Goal: Transaction & Acquisition: Purchase product/service

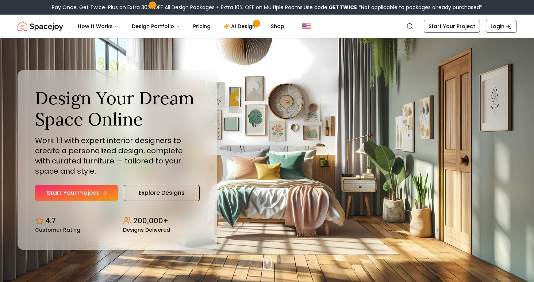
click at [70, 193] on link "Start Your Project" at bounding box center [76, 193] width 83 height 16
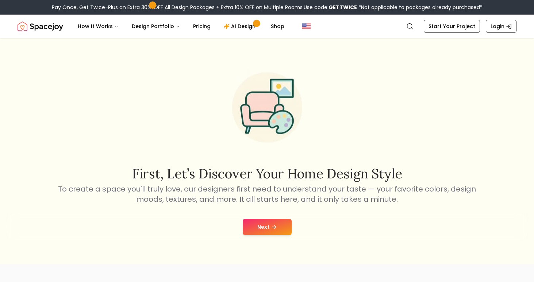
click at [259, 225] on button "Next" at bounding box center [267, 227] width 49 height 16
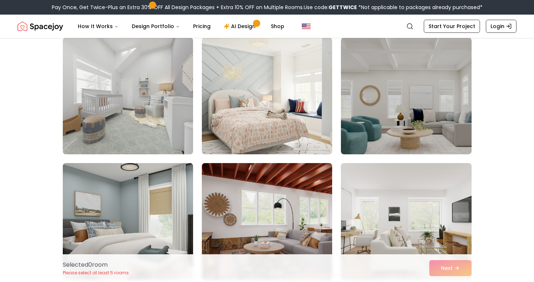
scroll to position [313, 0]
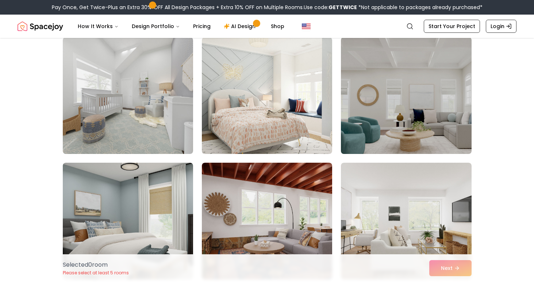
click at [433, 92] on img at bounding box center [406, 95] width 137 height 123
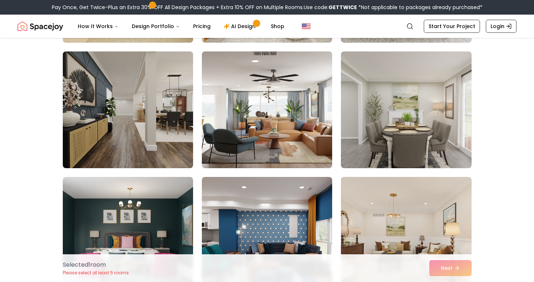
scroll to position [931, 0]
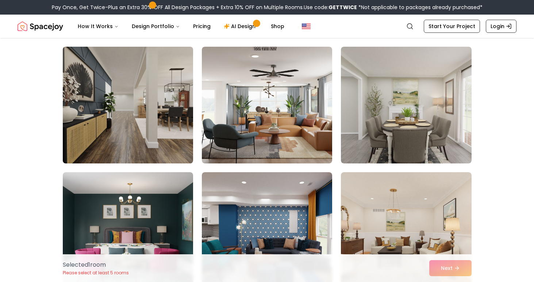
click at [120, 116] on img at bounding box center [127, 105] width 137 height 123
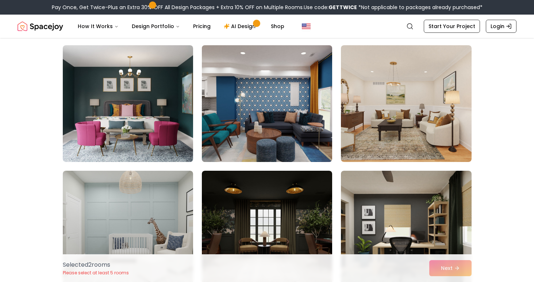
scroll to position [1056, 0]
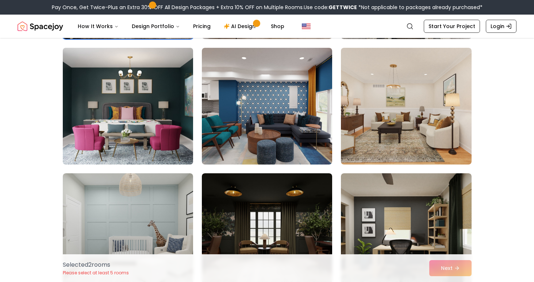
click at [141, 117] on img at bounding box center [127, 106] width 137 height 123
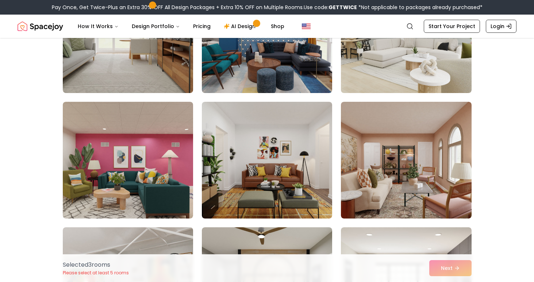
scroll to position [2267, 0]
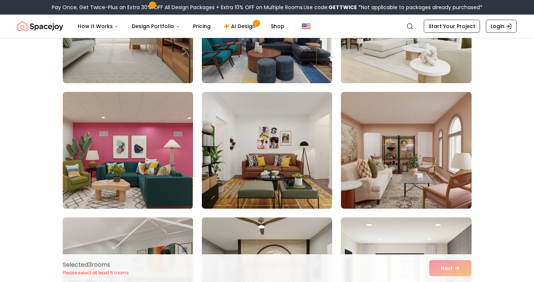
click at [136, 158] on img at bounding box center [127, 150] width 137 height 123
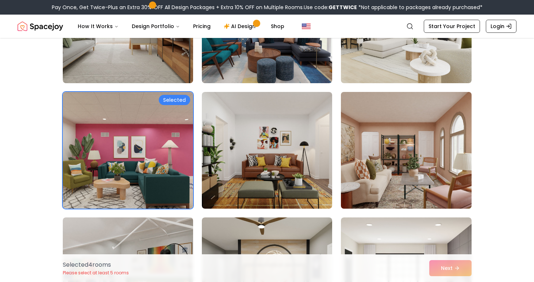
click at [422, 176] on img at bounding box center [406, 150] width 137 height 123
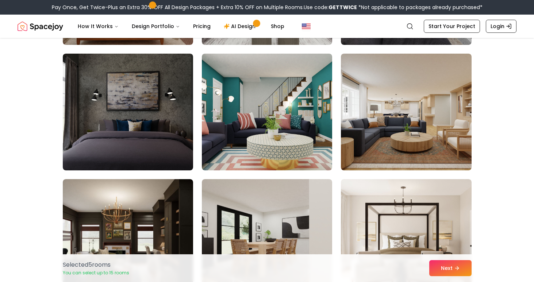
scroll to position [3062, 0]
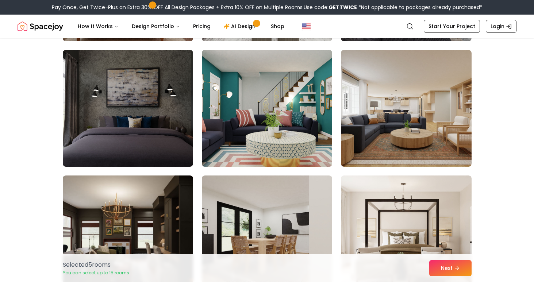
click at [311, 96] on img at bounding box center [267, 108] width 137 height 123
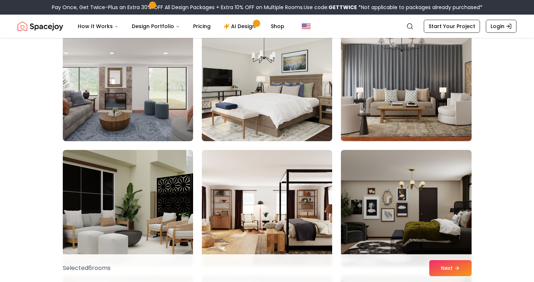
scroll to position [2710, 0]
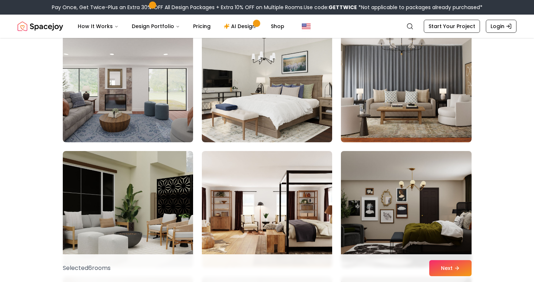
click at [395, 193] on img at bounding box center [406, 209] width 137 height 123
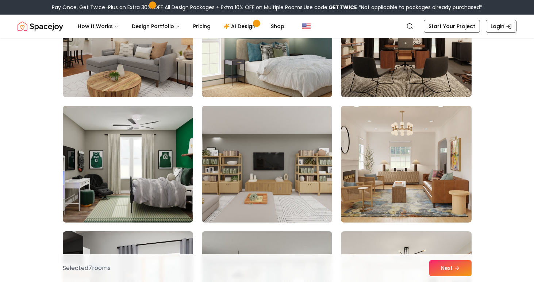
scroll to position [3383, 0]
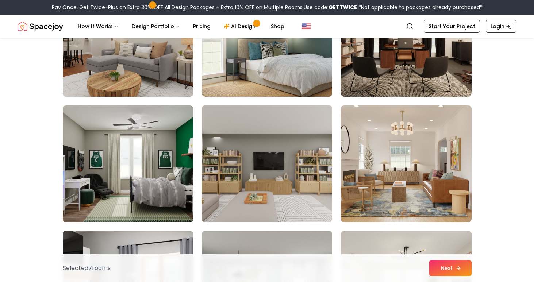
click at [444, 268] on button "Next" at bounding box center [450, 268] width 42 height 16
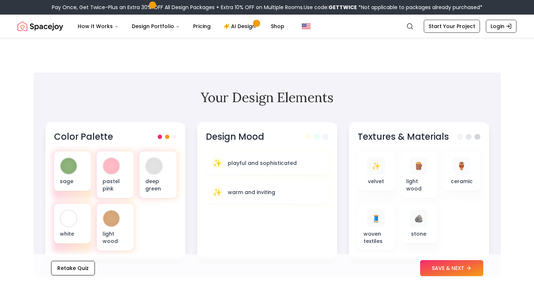
scroll to position [188, 0]
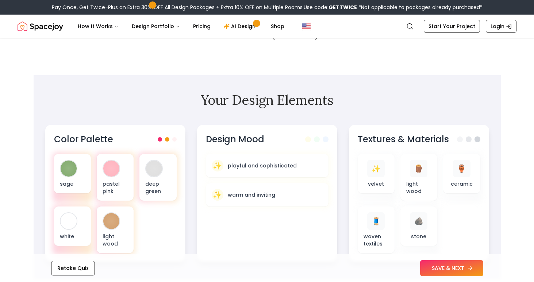
click at [441, 268] on button "SAVE & NEXT" at bounding box center [451, 268] width 63 height 16
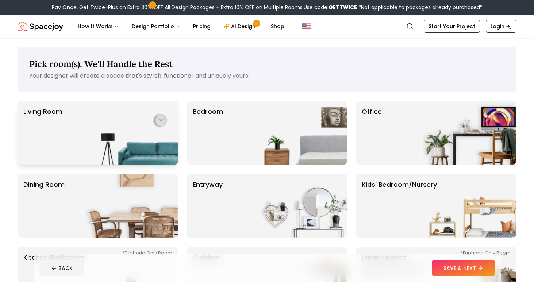
click at [127, 111] on img at bounding box center [131, 133] width 93 height 64
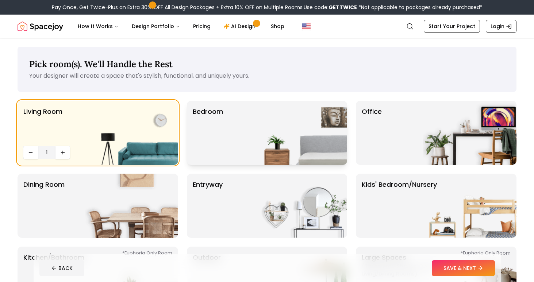
click at [246, 143] on div "Bedroom" at bounding box center [267, 133] width 161 height 64
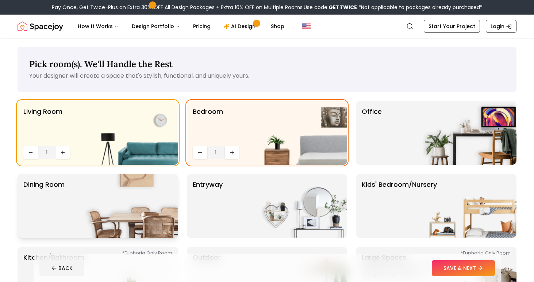
click at [131, 194] on img at bounding box center [131, 206] width 93 height 64
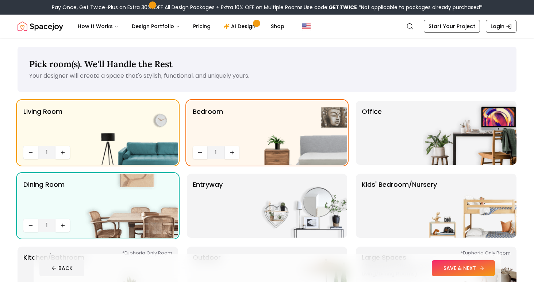
click at [436, 266] on button "SAVE & NEXT" at bounding box center [463, 268] width 63 height 16
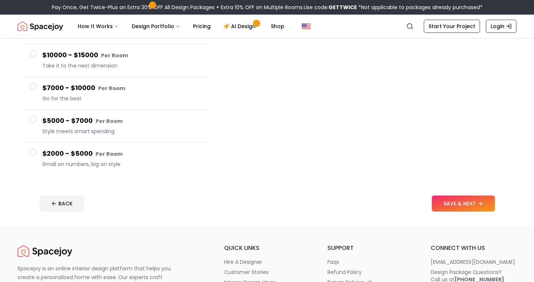
scroll to position [105, 0]
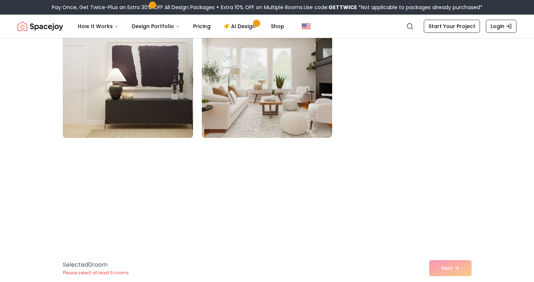
scroll to position [505, 0]
